Goal: Information Seeking & Learning: Understand process/instructions

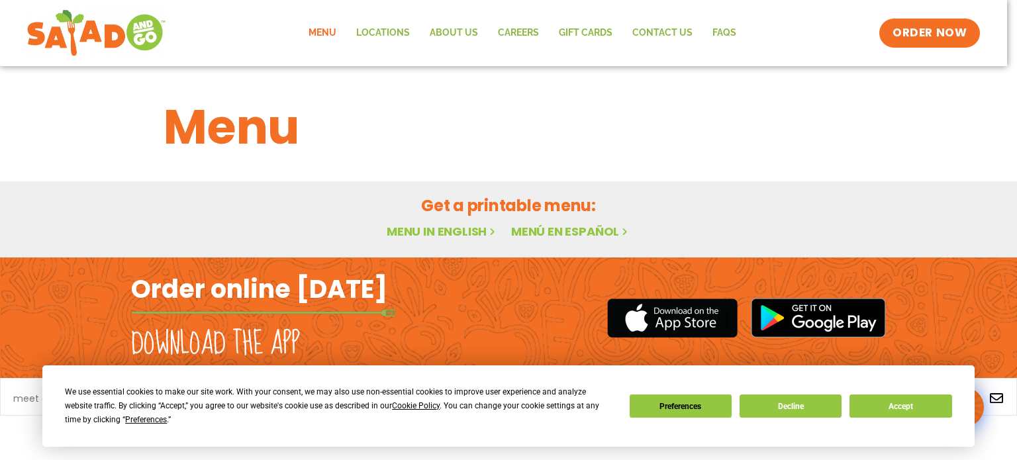
click at [328, 29] on link "Menu" at bounding box center [323, 33] width 48 height 30
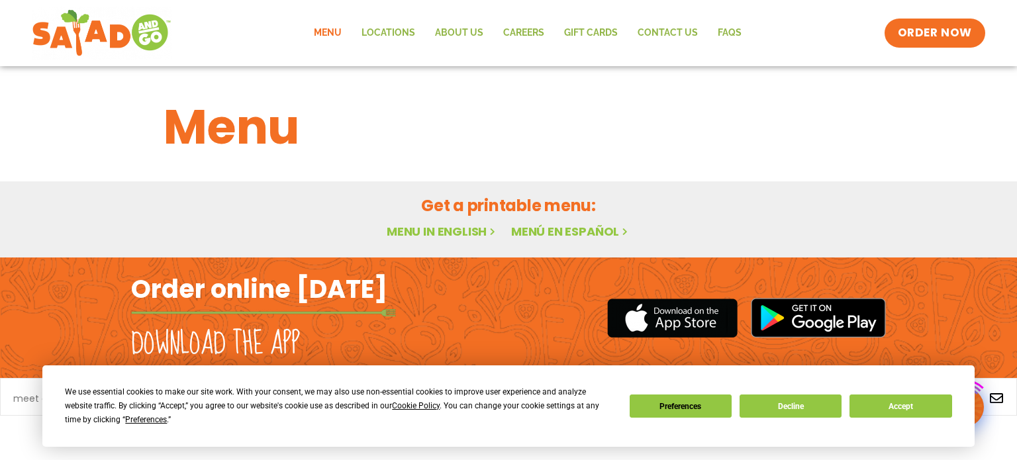
click at [73, 283] on div "Order online today Download the app" at bounding box center [508, 318] width 1017 height 121
click at [911, 413] on button "Accept" at bounding box center [901, 406] width 102 height 23
click at [911, 413] on div "Facebook Instagram Linkedin Envelope" at bounding box center [814, 397] width 407 height 38
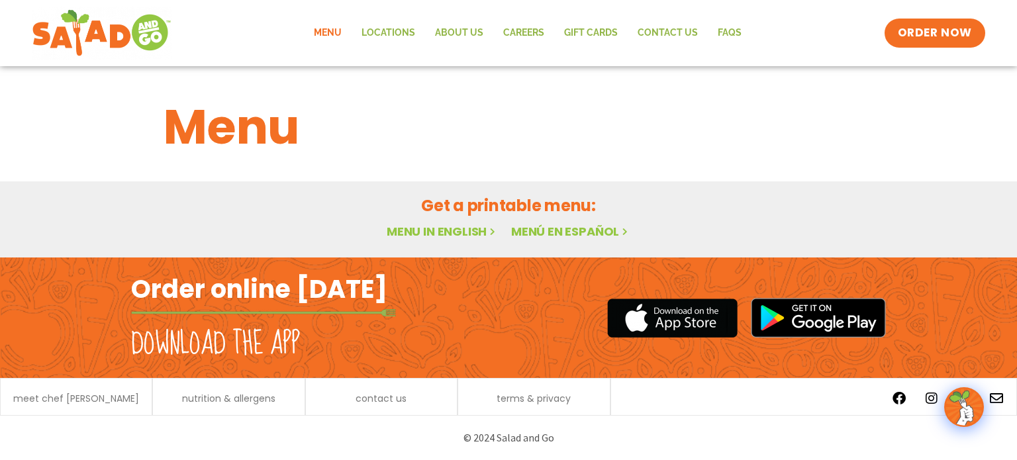
click at [435, 232] on link "Menu in English" at bounding box center [442, 231] width 111 height 17
click at [937, 36] on span "ORDER NOW" at bounding box center [935, 33] width 82 height 17
